Goal: Information Seeking & Learning: Learn about a topic

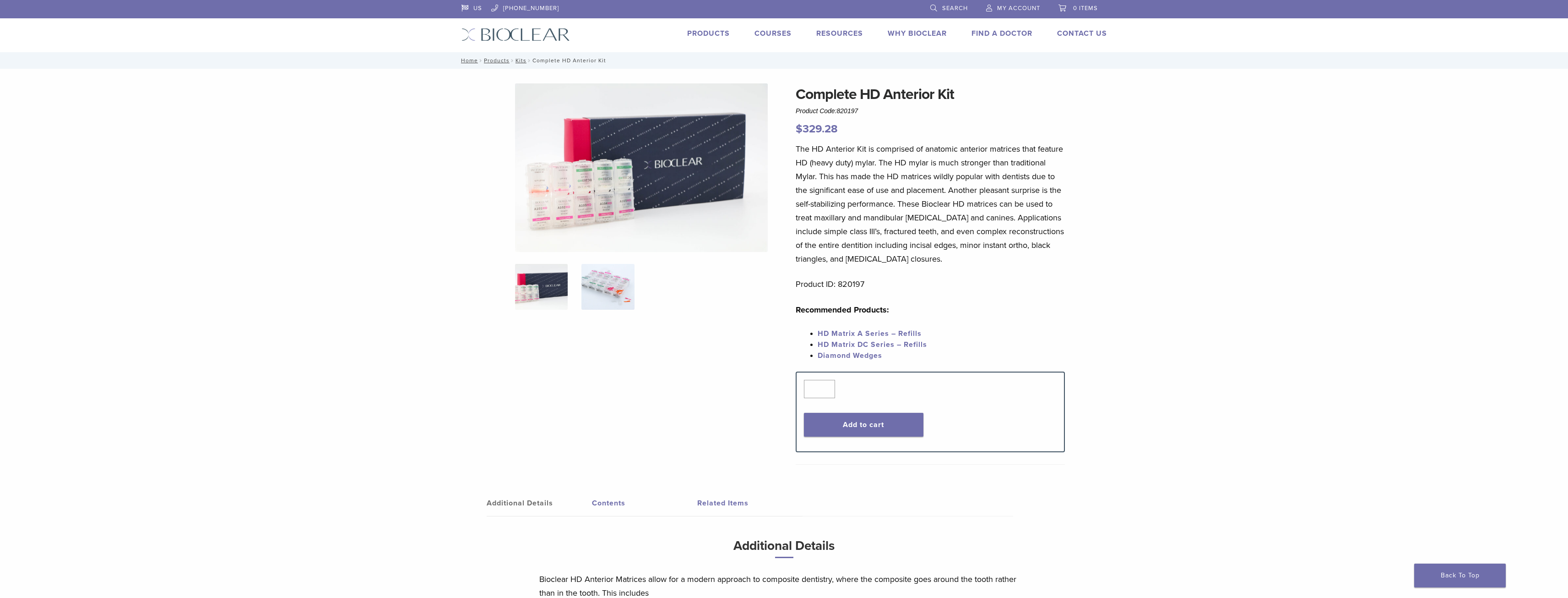
click at [609, 293] on img at bounding box center [607, 286] width 52 height 46
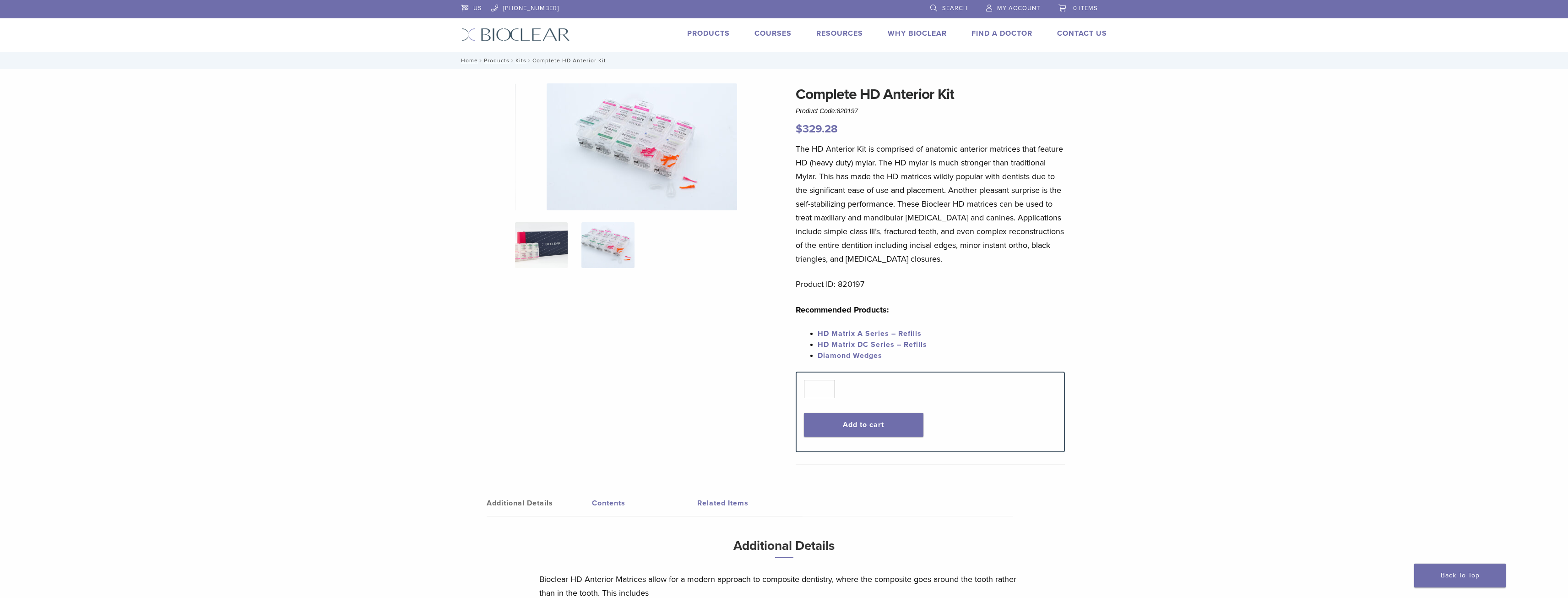
click at [539, 243] on img at bounding box center [541, 245] width 52 height 46
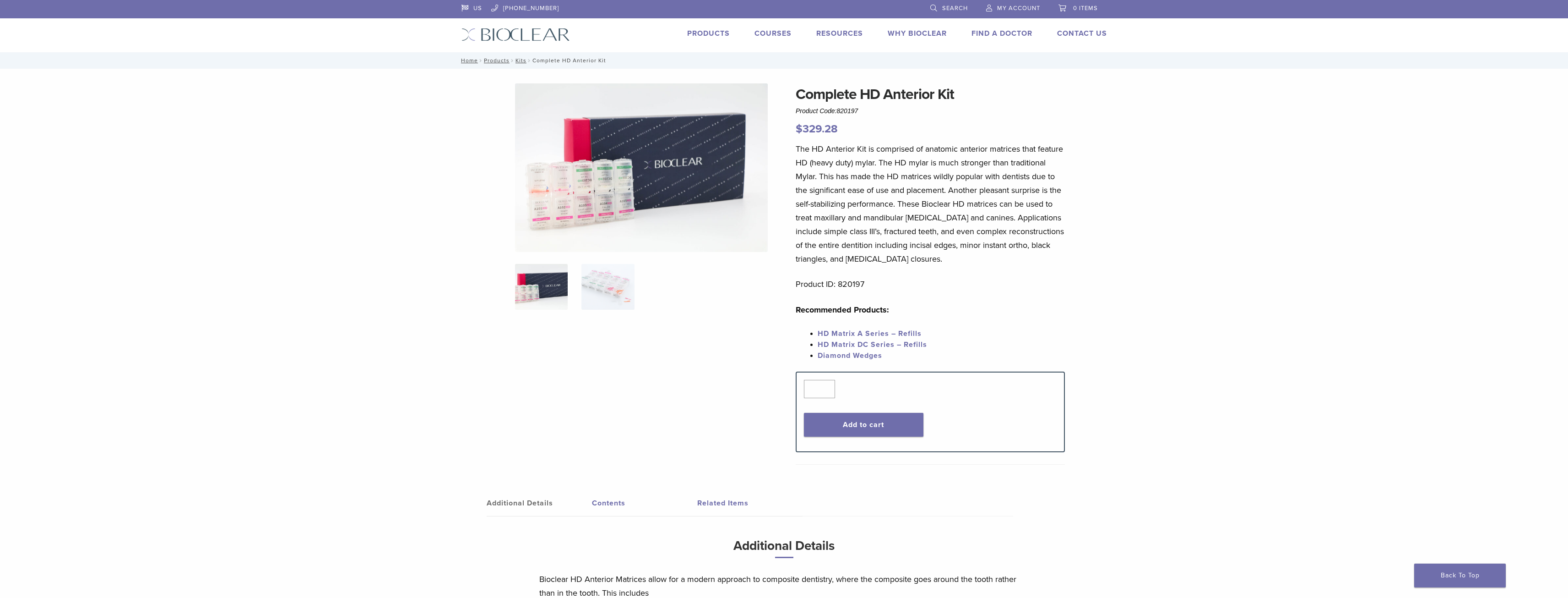
click at [427, 322] on div "Complete HD Anterior Kit Product Code: 820197 $ 329.28 Complete HD Anterior Kit…" at bounding box center [784, 419] width 1568 height 701
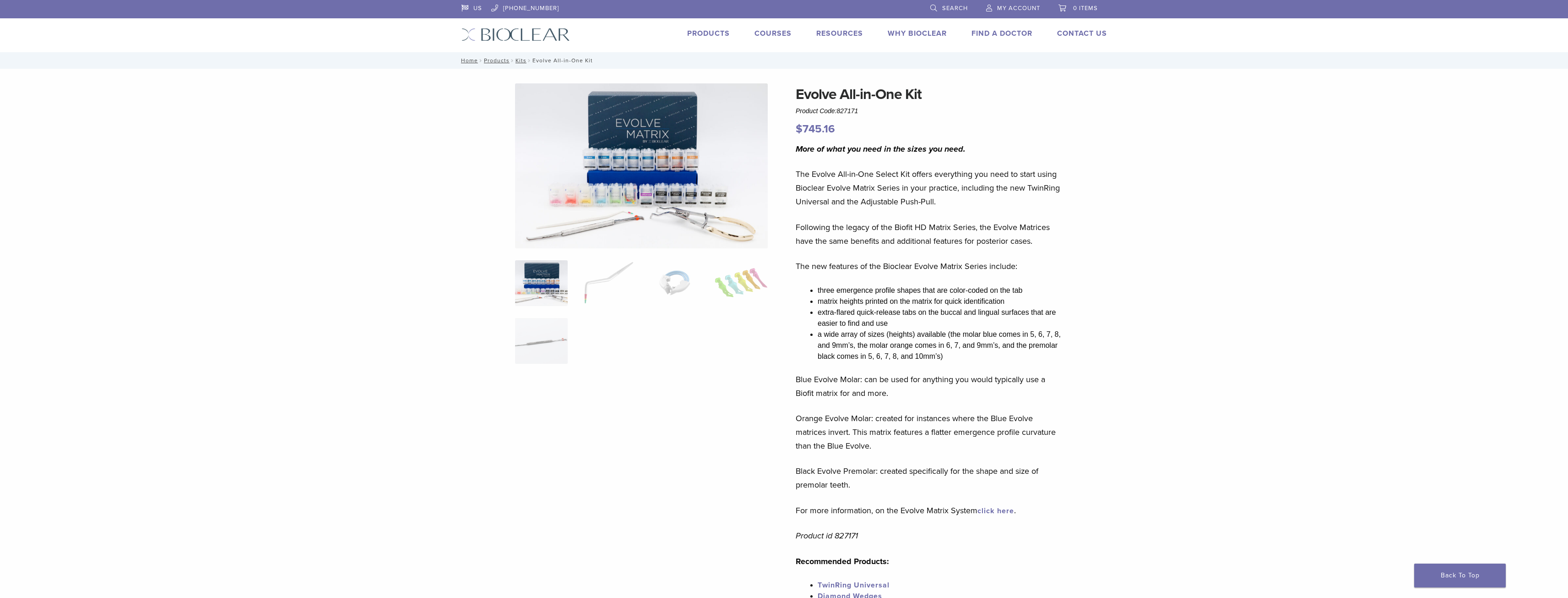
click at [691, 220] on img at bounding box center [641, 166] width 253 height 165
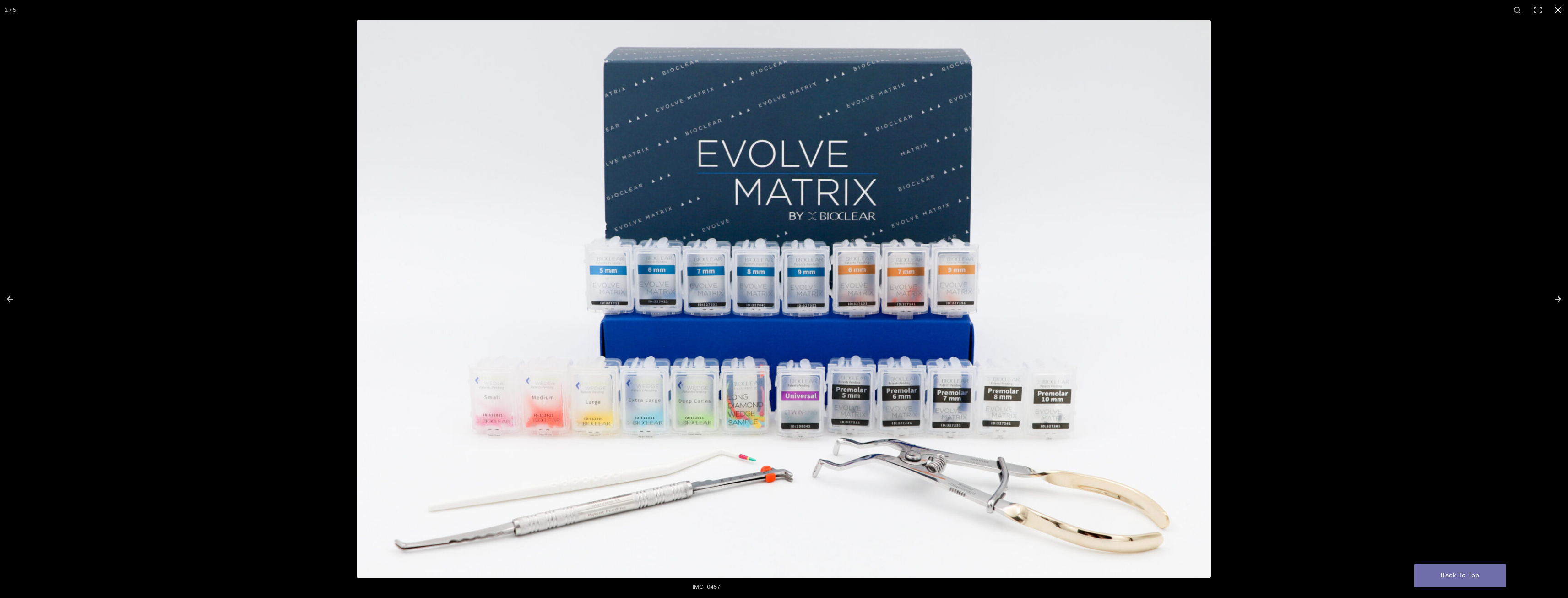
click at [266, 306] on div at bounding box center [784, 299] width 1568 height 598
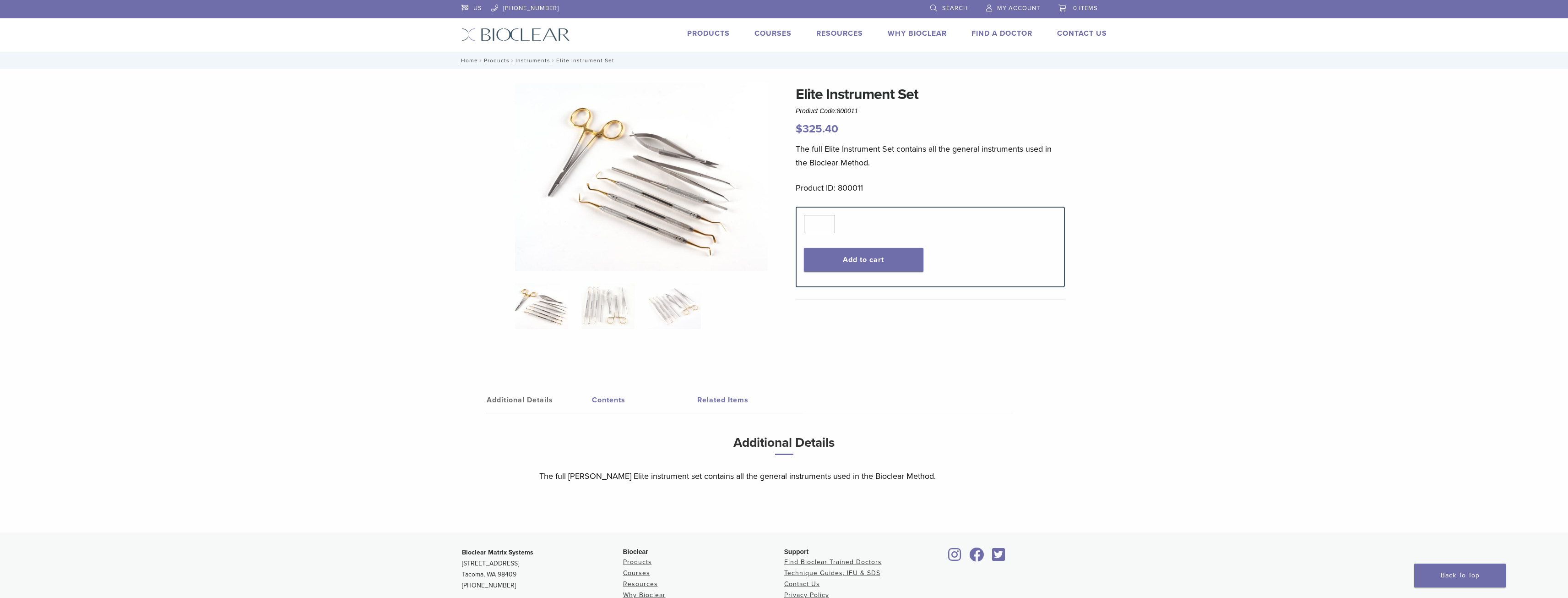
click at [665, 208] on img at bounding box center [641, 177] width 253 height 188
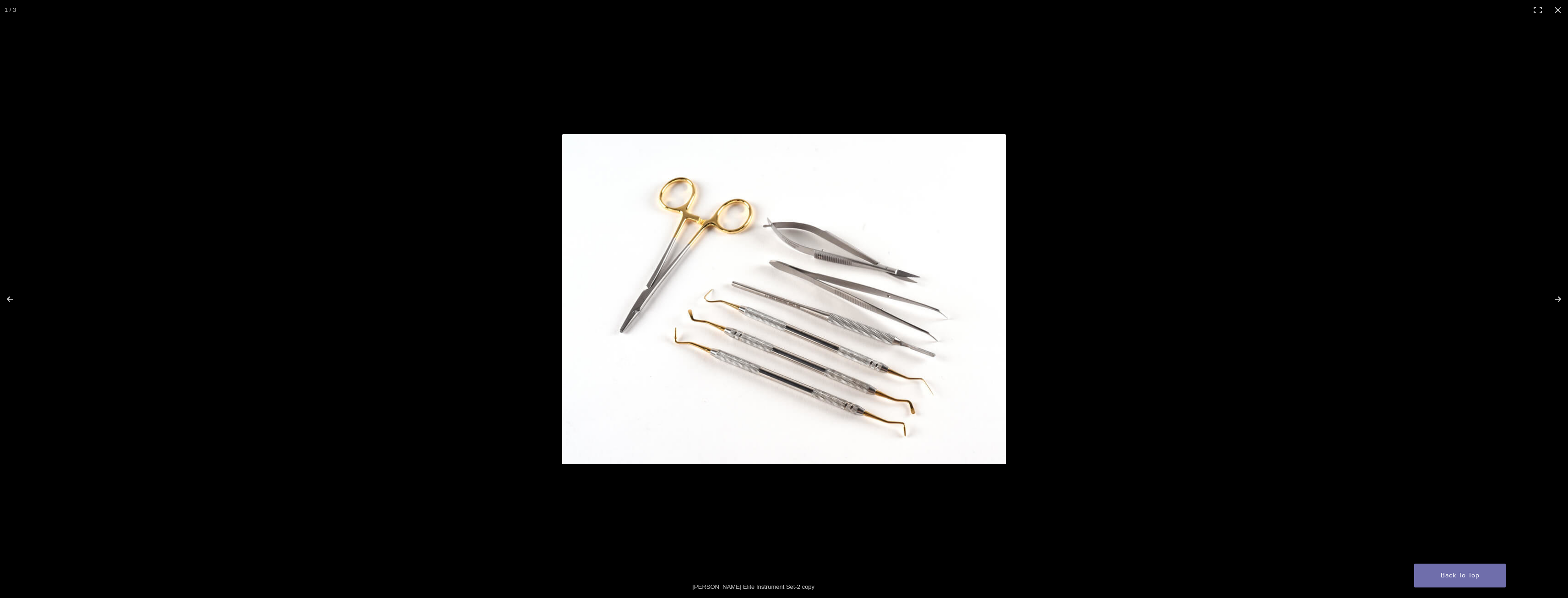
click at [674, 341] on img at bounding box center [784, 299] width 444 height 330
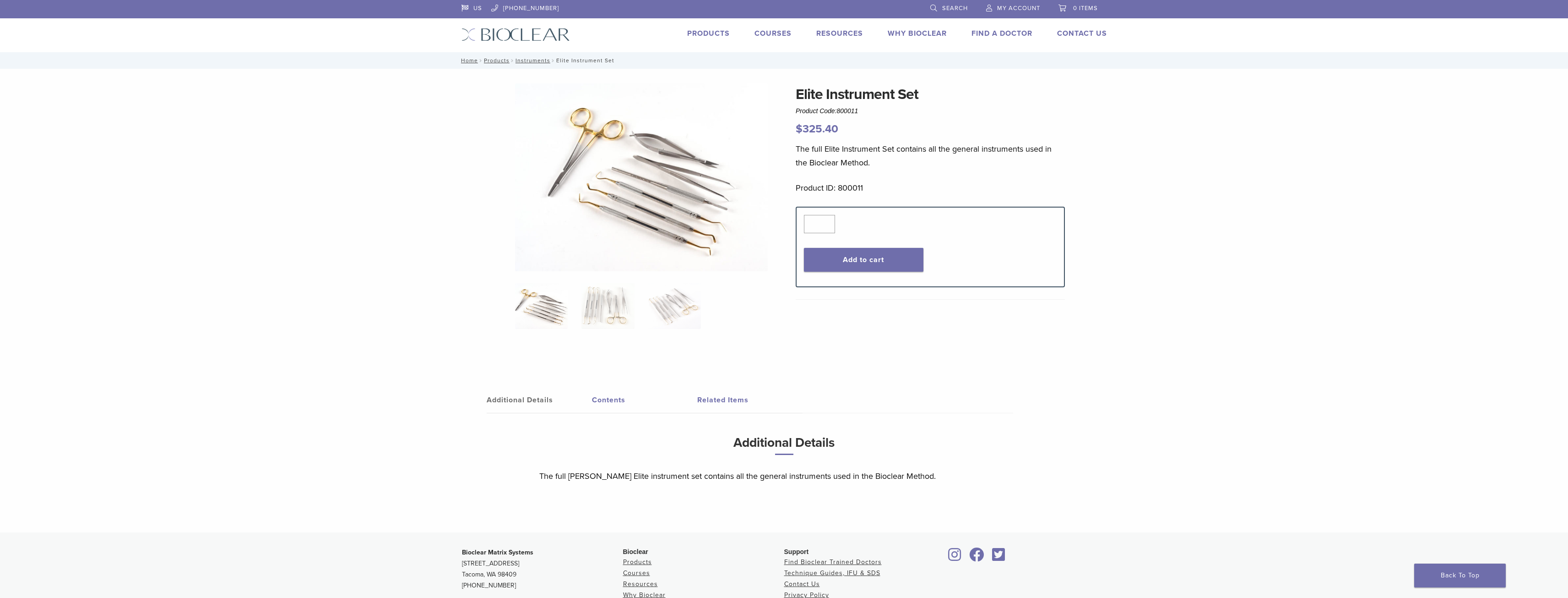
click at [693, 231] on img at bounding box center [641, 177] width 253 height 188
